Goal: Find specific page/section: Find specific page/section

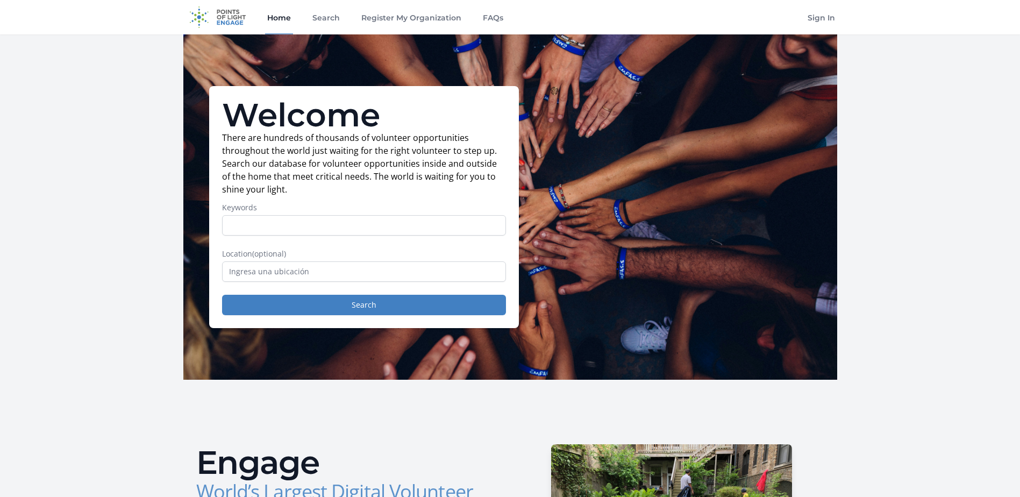
drag, startPoint x: 762, startPoint y: 195, endPoint x: 677, endPoint y: 191, distance: 85.6
click at [759, 195] on div "Welcome There are hundreds of thousands of volunteer opportunities throughout t…" at bounding box center [510, 206] width 654 height 345
click at [276, 18] on link "Home" at bounding box center [279, 17] width 28 height 34
click at [283, 18] on link "Home" at bounding box center [279, 17] width 28 height 34
click at [322, 17] on link "Search" at bounding box center [326, 17] width 32 height 34
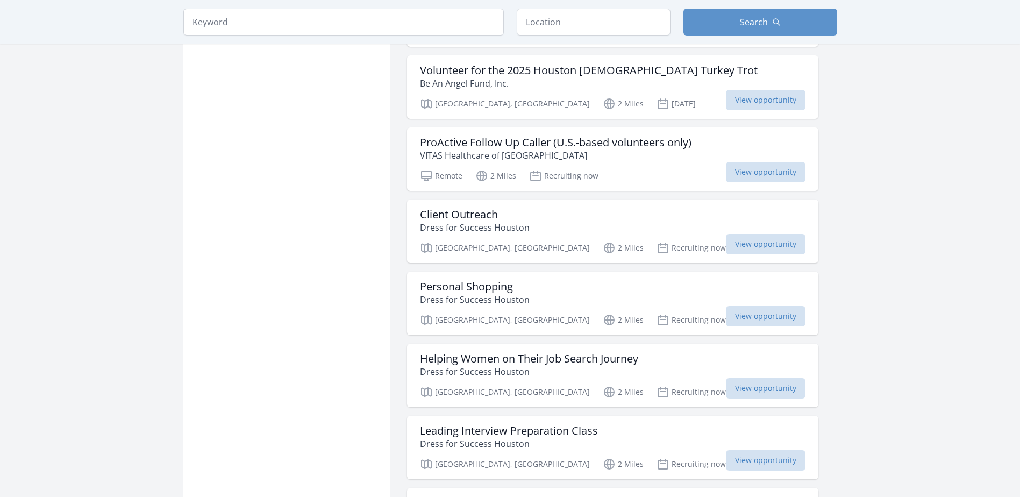
scroll to position [968, 0]
